Goal: Navigation & Orientation: Find specific page/section

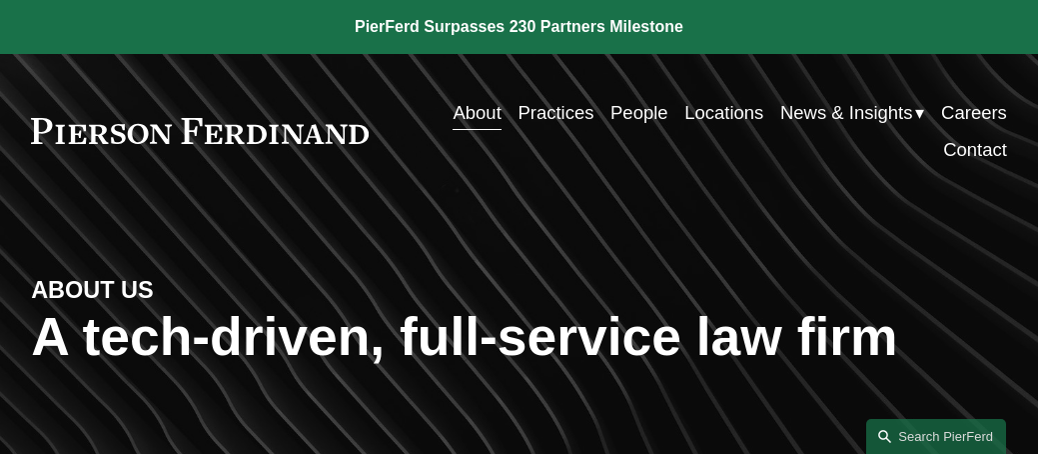
scroll to position [1736, 0]
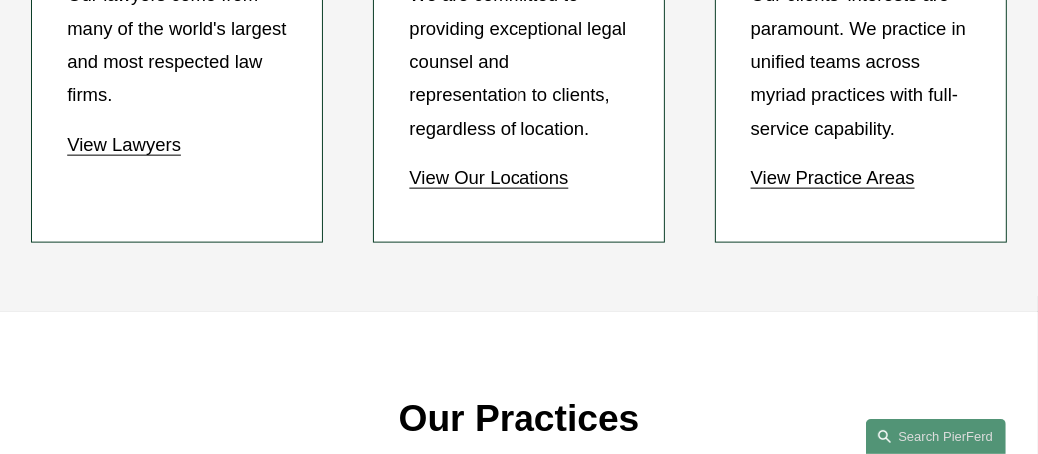
click at [558, 167] on link "View Our Locations" at bounding box center [489, 177] width 160 height 21
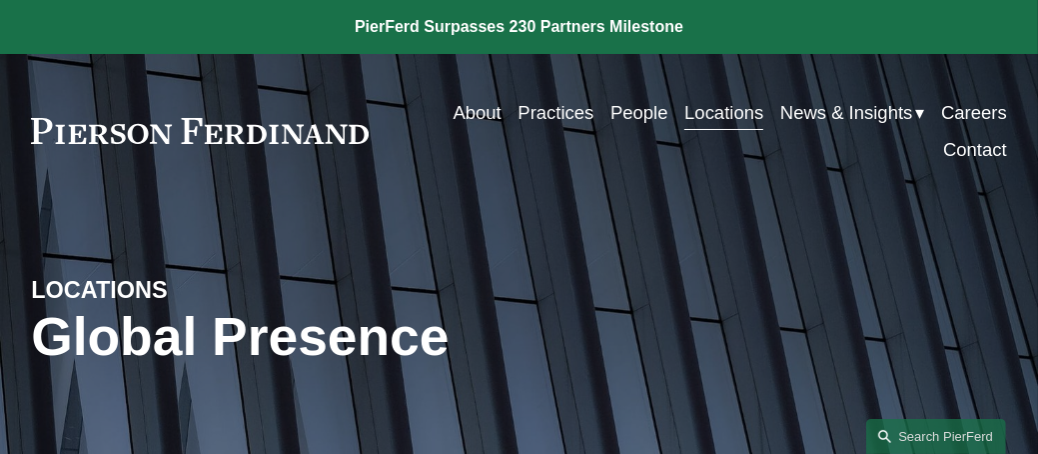
click at [464, 107] on link "About" at bounding box center [477, 112] width 48 height 37
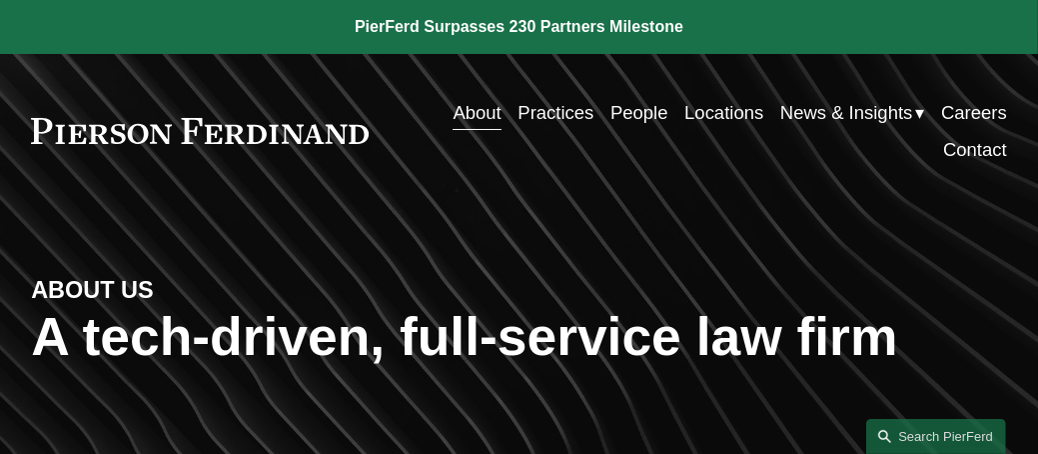
click at [469, 119] on link "About" at bounding box center [477, 112] width 48 height 37
click at [967, 105] on link "Careers" at bounding box center [974, 112] width 66 height 37
